Goal: Transaction & Acquisition: Book appointment/travel/reservation

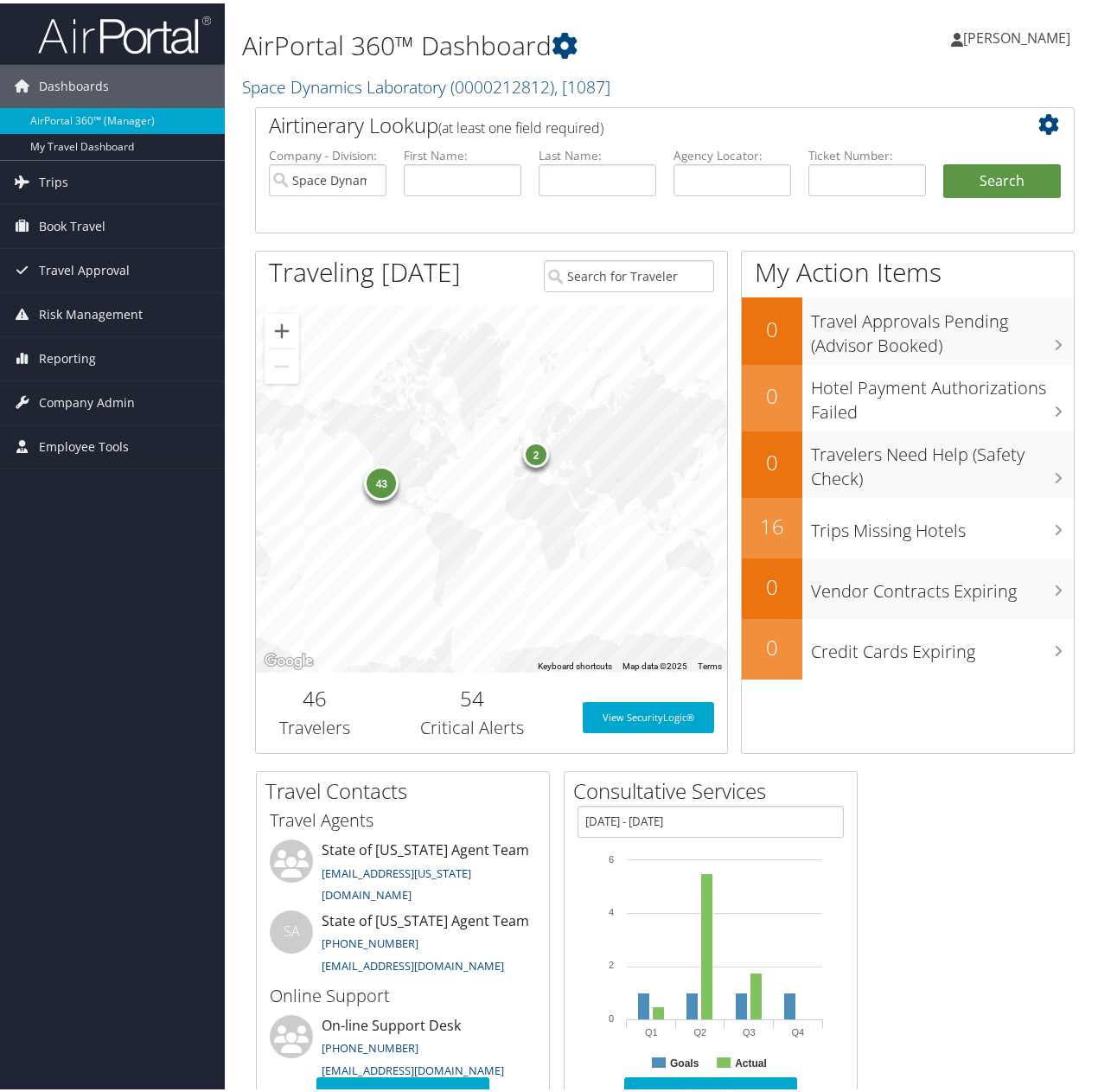
click at [1025, 31] on span "[PERSON_NAME]" at bounding box center [1017, 34] width 107 height 19
click at [66, 220] on span "Book Travel" at bounding box center [72, 223] width 67 height 43
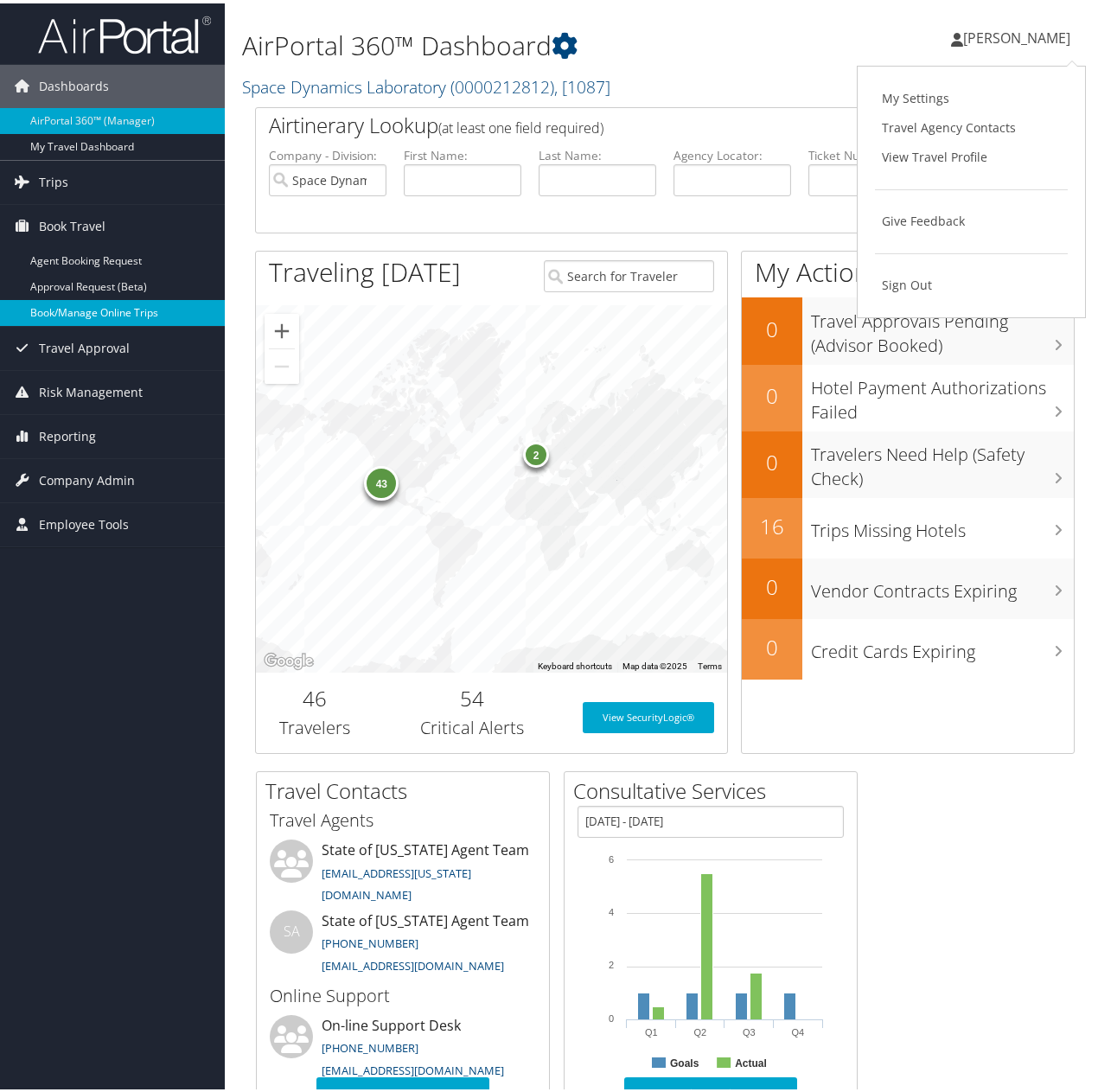
click at [79, 307] on link "Book/Manage Online Trips" at bounding box center [112, 309] width 225 height 26
